Goal: Find specific page/section: Find specific page/section

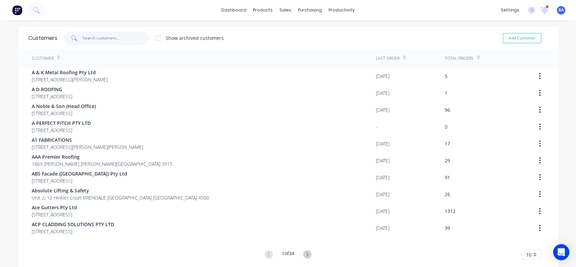
drag, startPoint x: 115, startPoint y: 39, endPoint x: 113, endPoint y: 36, distance: 3.6
click at [115, 39] on input "text" at bounding box center [116, 37] width 66 height 13
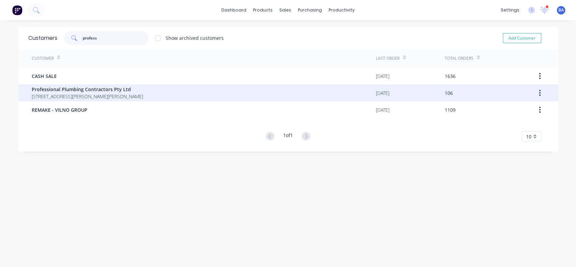
type input "profess"
click at [61, 92] on span "Professional Plumbing Contractors Pty Ltd" at bounding box center [87, 89] width 111 height 7
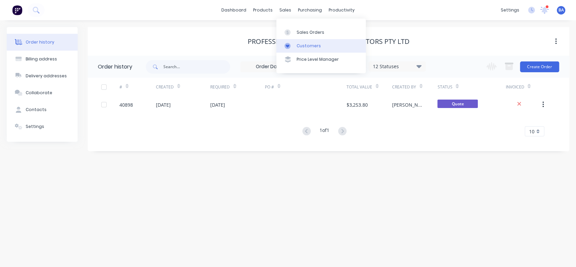
click at [297, 49] on link "Customers" at bounding box center [320, 45] width 89 height 13
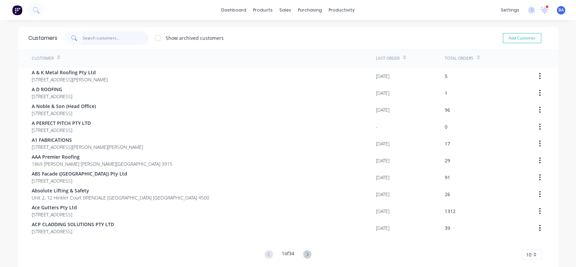
click at [110, 39] on input "text" at bounding box center [116, 37] width 66 height 13
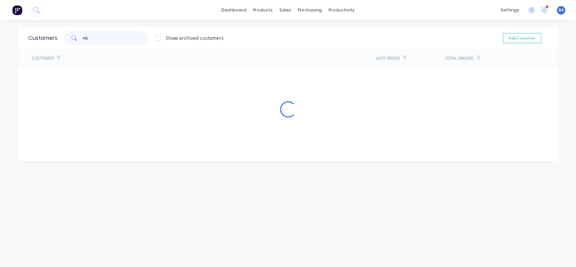
type input "n"
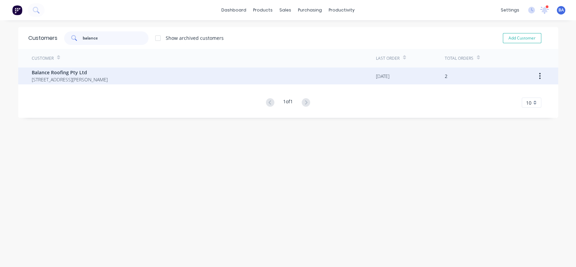
type input "balance"
click at [48, 76] on span "[STREET_ADDRESS][PERSON_NAME]" at bounding box center [70, 79] width 76 height 7
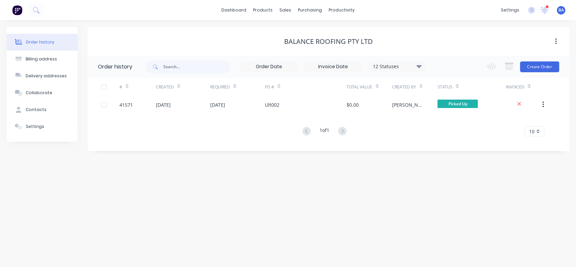
click at [421, 68] on icon at bounding box center [418, 66] width 5 height 8
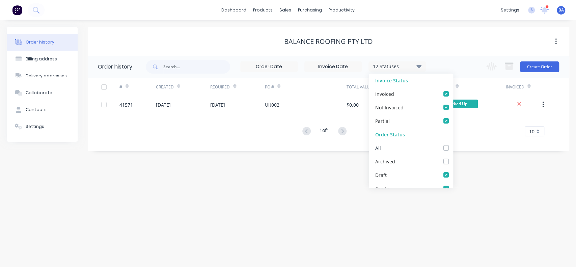
click at [453, 144] on label at bounding box center [453, 144] width 0 height 0
click at [453, 147] on input "checkbox" at bounding box center [455, 147] width 5 height 6
checkbox input "true"
click at [491, 201] on div "Order history Billing address Delivery addresses Collaborate Contacts Settings …" at bounding box center [288, 143] width 576 height 246
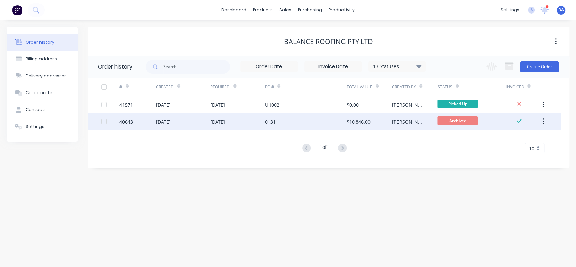
click at [283, 121] on div "0131" at bounding box center [306, 121] width 82 height 17
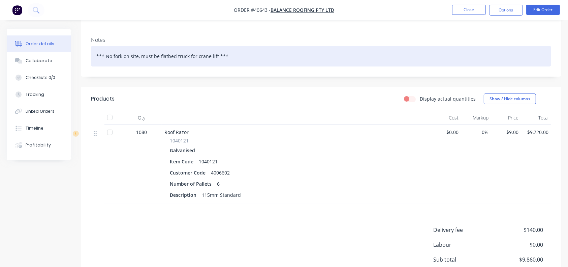
scroll to position [145, 0]
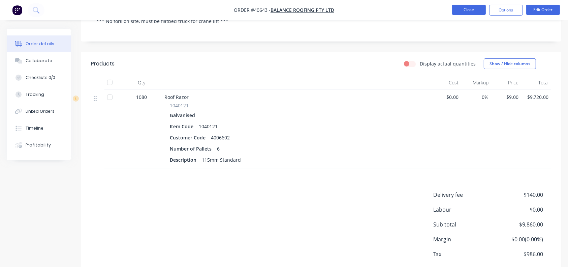
click at [473, 6] on button "Close" at bounding box center [470, 10] width 34 height 10
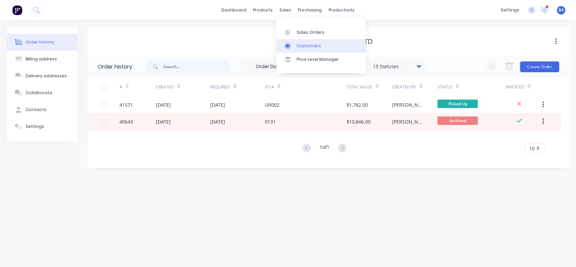
click at [308, 42] on link "Customers" at bounding box center [320, 45] width 89 height 13
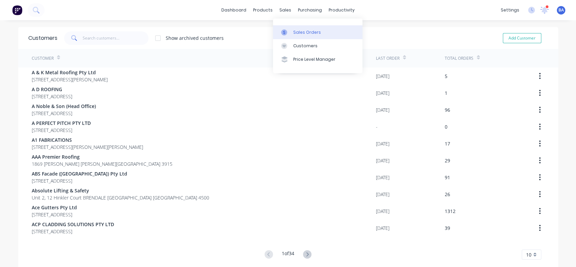
click at [297, 34] on div "Sales Orders" at bounding box center [307, 32] width 28 height 6
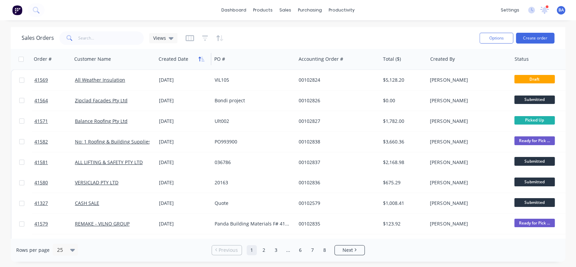
click at [199, 61] on icon "button" at bounding box center [199, 59] width 2 height 5
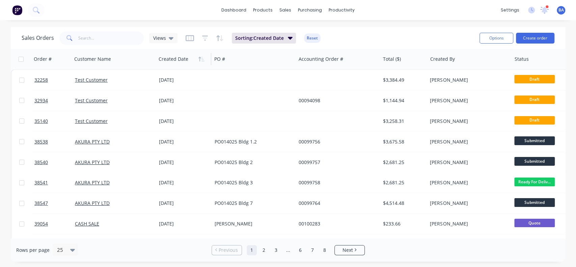
click at [199, 61] on icon "button" at bounding box center [199, 59] width 2 height 5
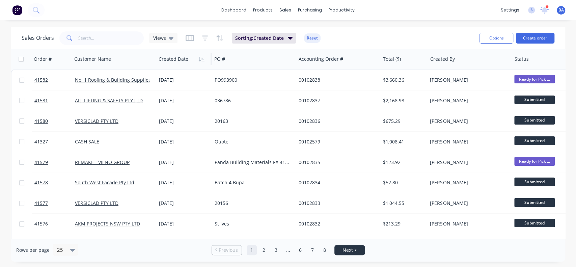
click at [351, 249] on span "Next" at bounding box center [347, 249] width 10 height 7
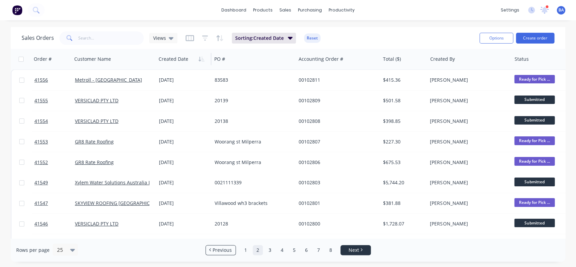
click at [353, 250] on span "Next" at bounding box center [353, 249] width 10 height 7
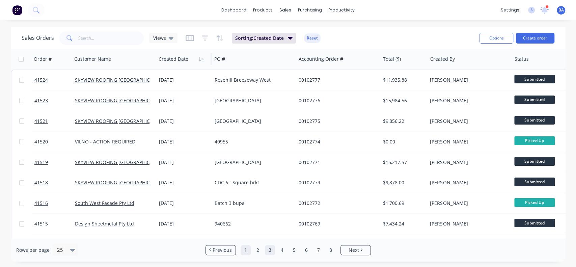
click at [245, 252] on link "1" at bounding box center [245, 250] width 10 height 10
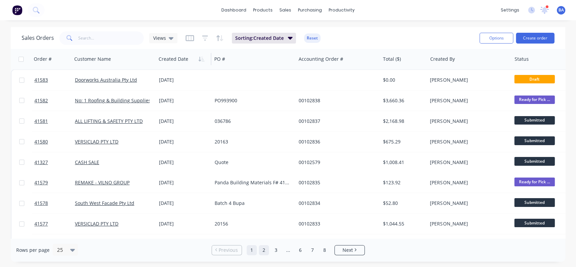
click at [262, 249] on link "2" at bounding box center [264, 250] width 10 height 10
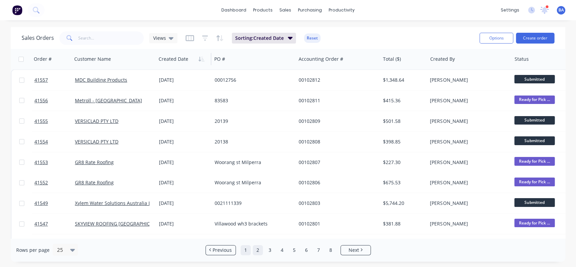
click at [245, 247] on link "1" at bounding box center [245, 250] width 10 height 10
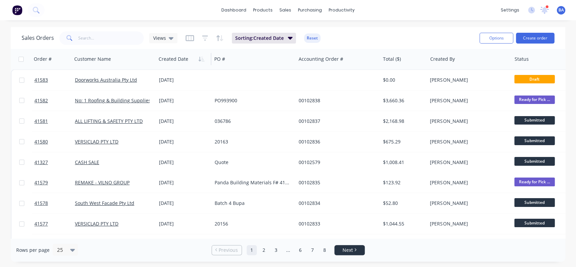
click at [356, 252] on link "Next" at bounding box center [349, 249] width 30 height 7
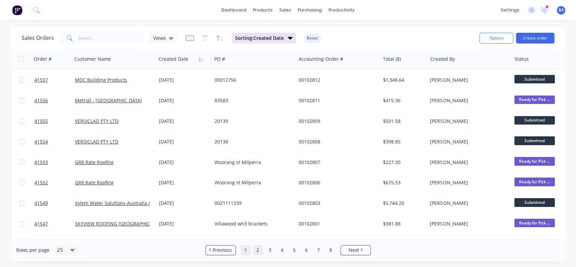
click at [245, 250] on link "1" at bounding box center [245, 250] width 10 height 10
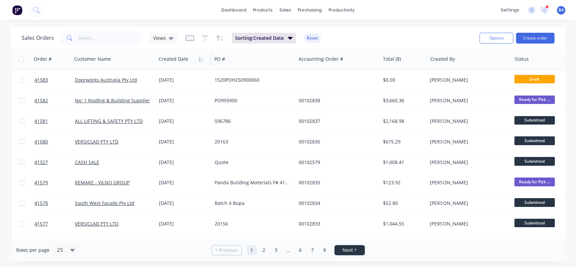
click at [351, 245] on li "Next" at bounding box center [349, 250] width 30 height 10
click at [298, 41] on link "Customers" at bounding box center [320, 45] width 89 height 13
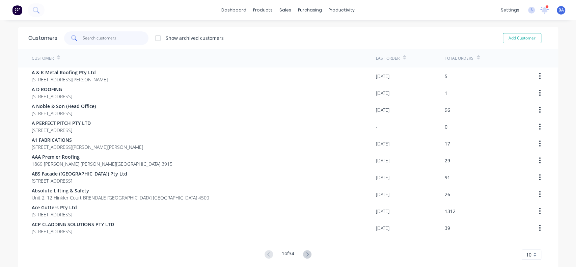
click at [120, 39] on input "text" at bounding box center [116, 37] width 66 height 13
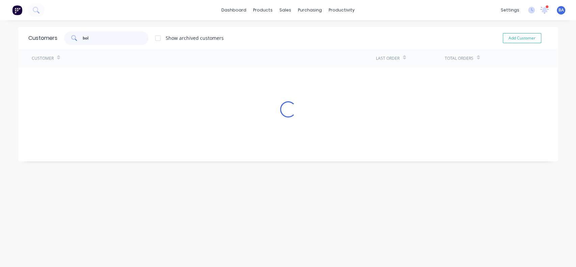
type input "bol"
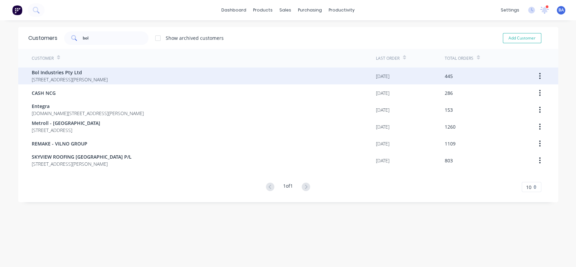
click at [53, 75] on span "Bol Industries Pty Ltd" at bounding box center [70, 72] width 76 height 7
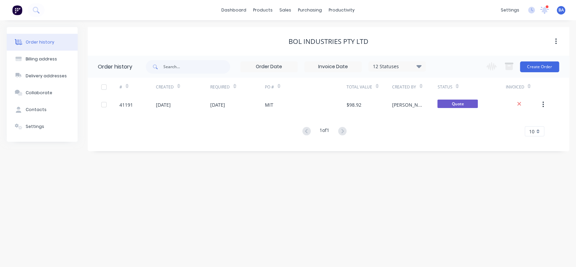
click at [418, 67] on icon at bounding box center [418, 66] width 5 height 3
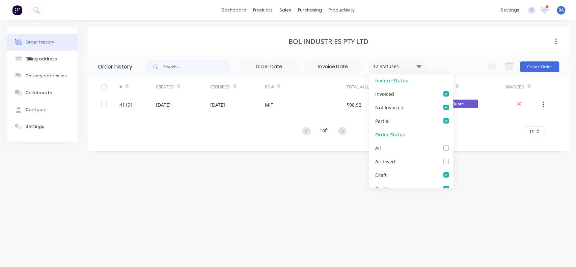
click at [453, 144] on label at bounding box center [453, 144] width 0 height 0
click at [453, 146] on input "checkbox" at bounding box center [455, 147] width 5 height 6
checkbox input "true"
click at [486, 208] on div "Order history Billing address Delivery addresses Collaborate Contacts Settings …" at bounding box center [288, 143] width 576 height 246
